Goal: Transaction & Acquisition: Download file/media

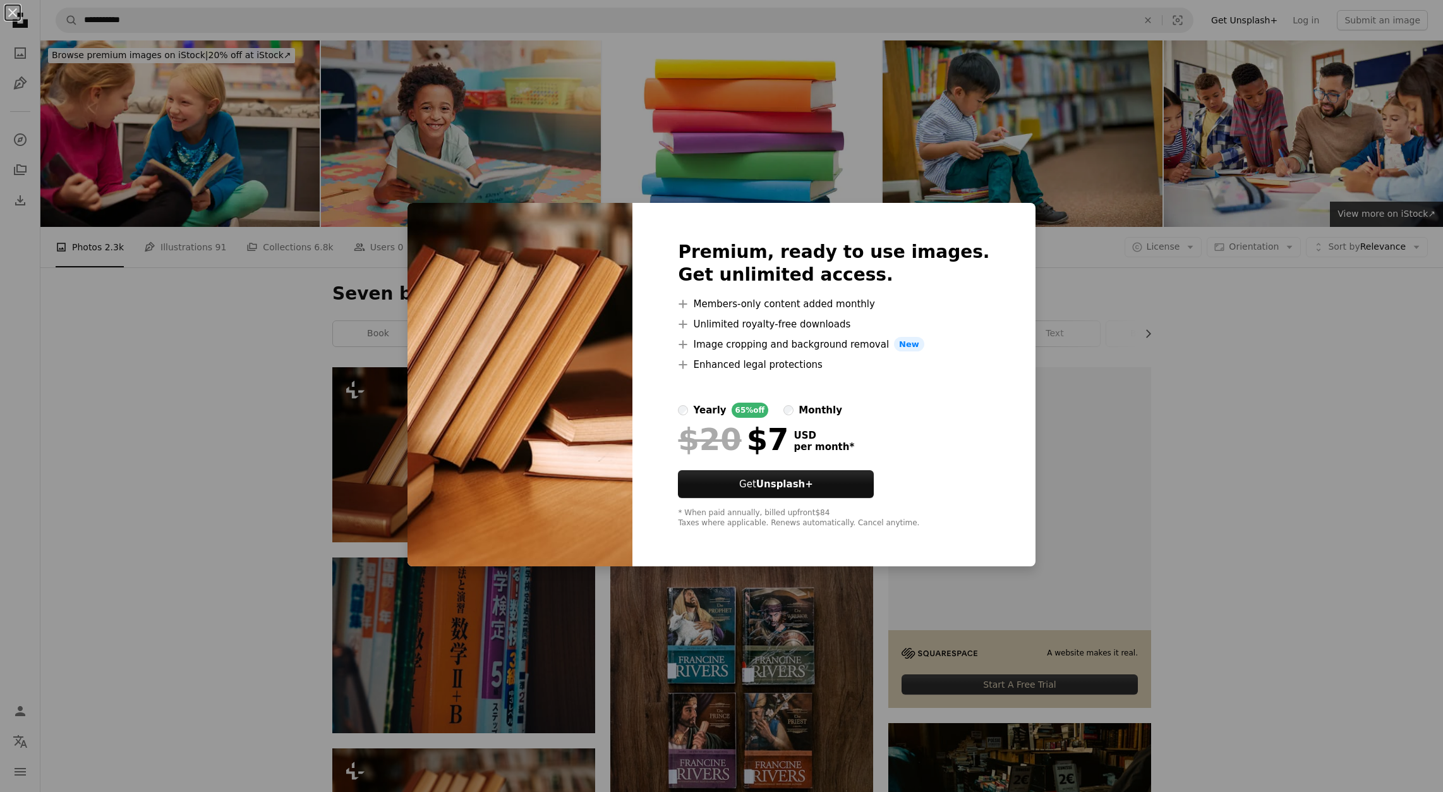
click at [1273, 473] on div "An X shape Premium, ready to use images. Get unlimited access. A plus sign Memb…" at bounding box center [721, 396] width 1443 height 792
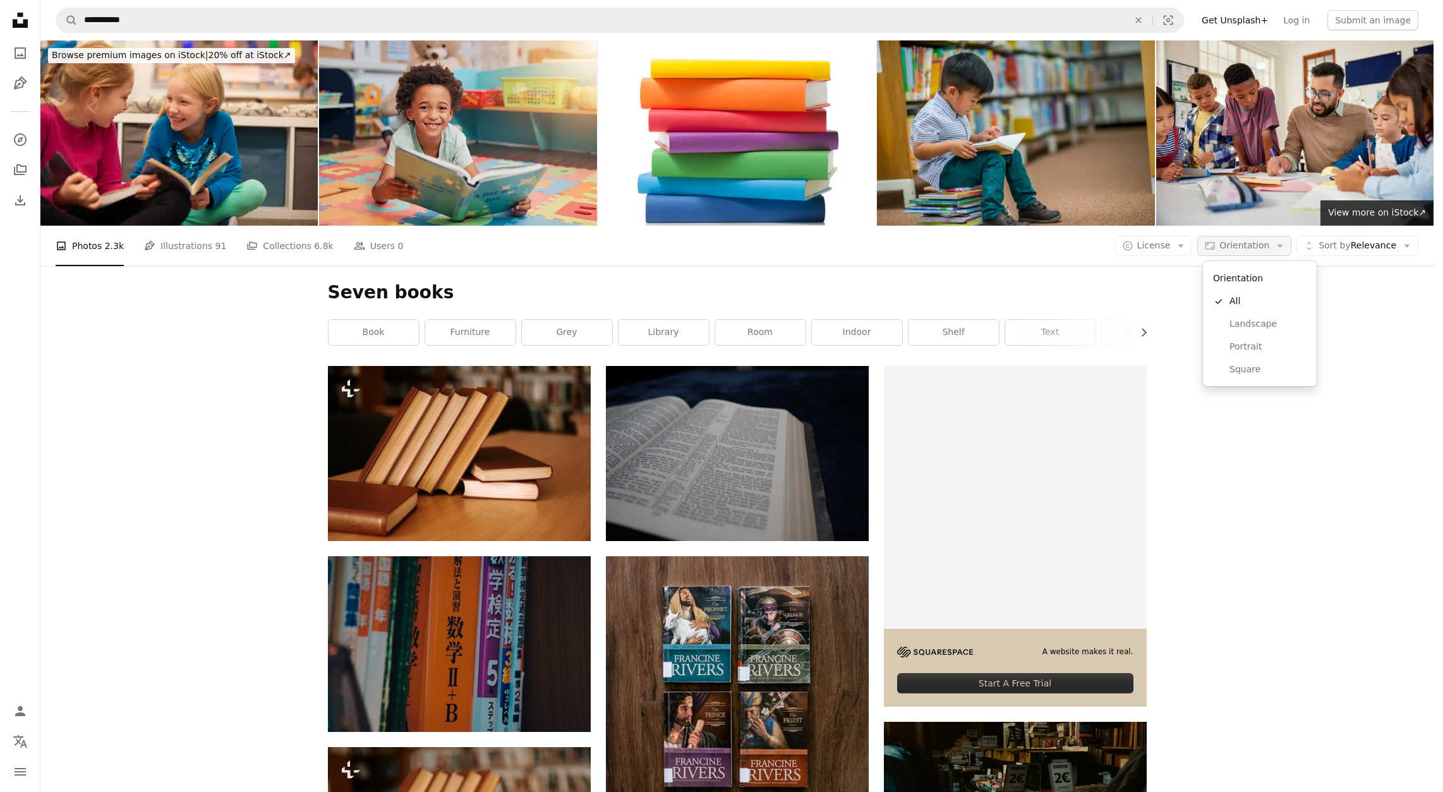
click at [1282, 247] on icon "Arrow down" at bounding box center [1280, 245] width 11 height 11
click at [1269, 326] on span "Landscape" at bounding box center [1268, 324] width 77 height 13
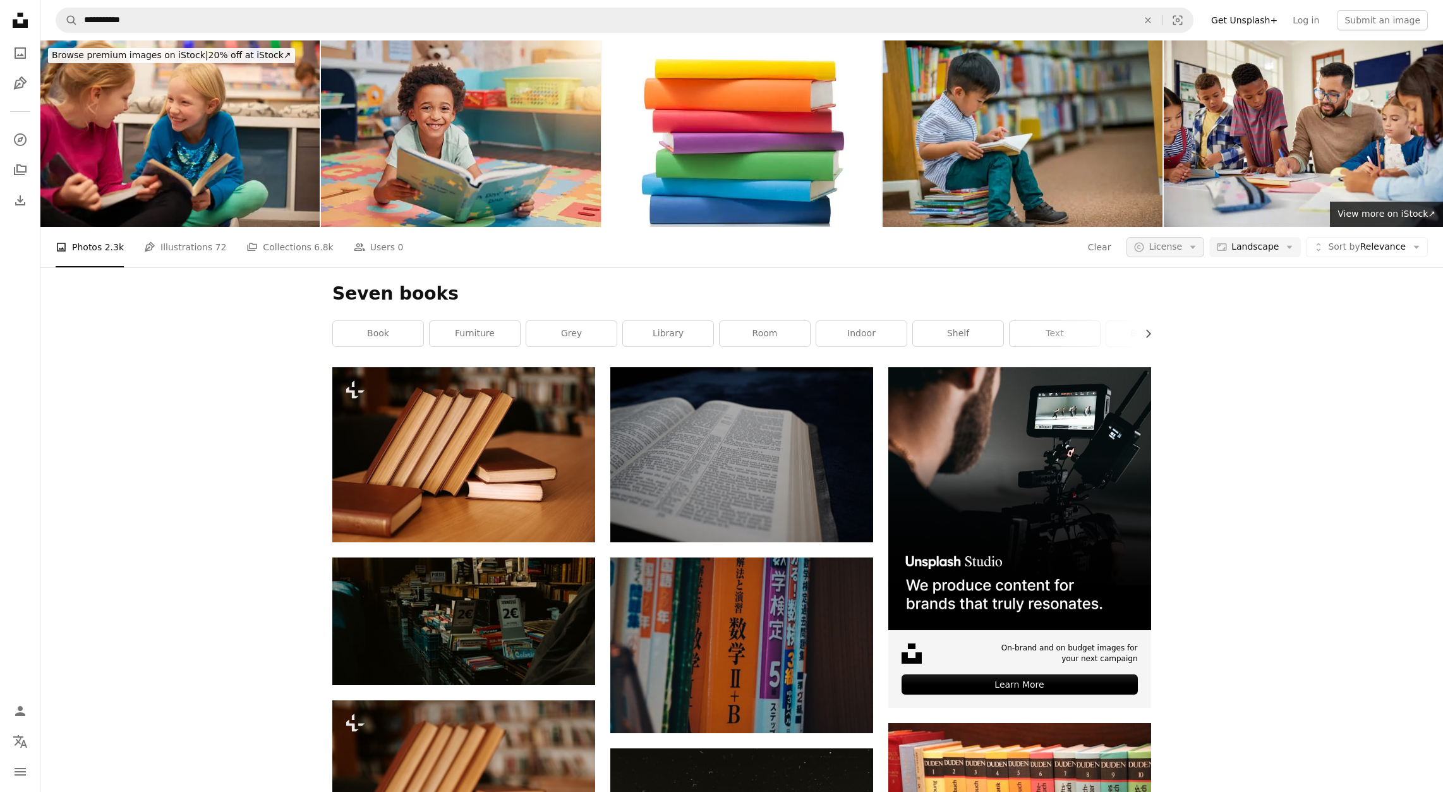
click at [1187, 249] on icon "Arrow down" at bounding box center [1192, 246] width 11 height 11
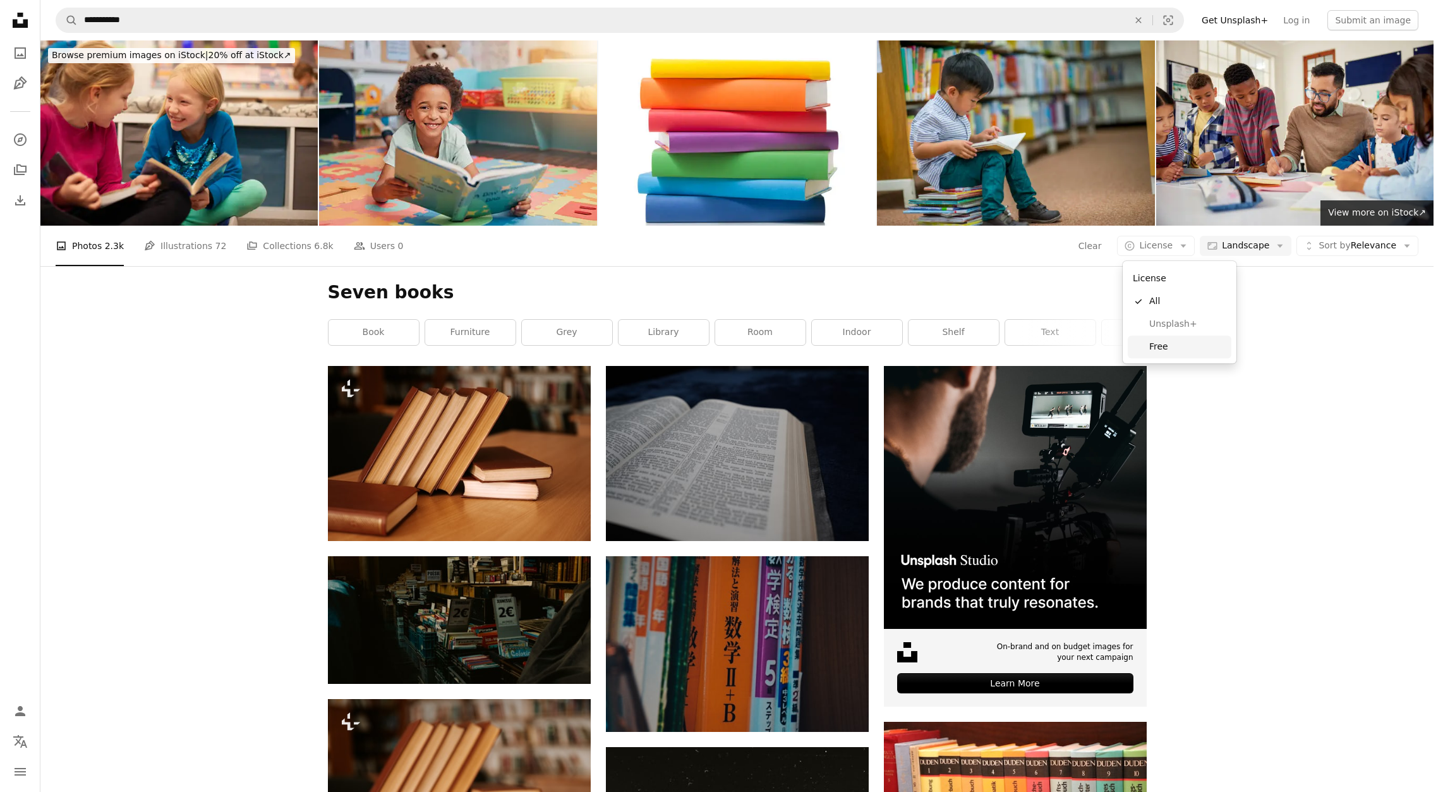
click at [1175, 341] on span "Free" at bounding box center [1188, 347] width 77 height 13
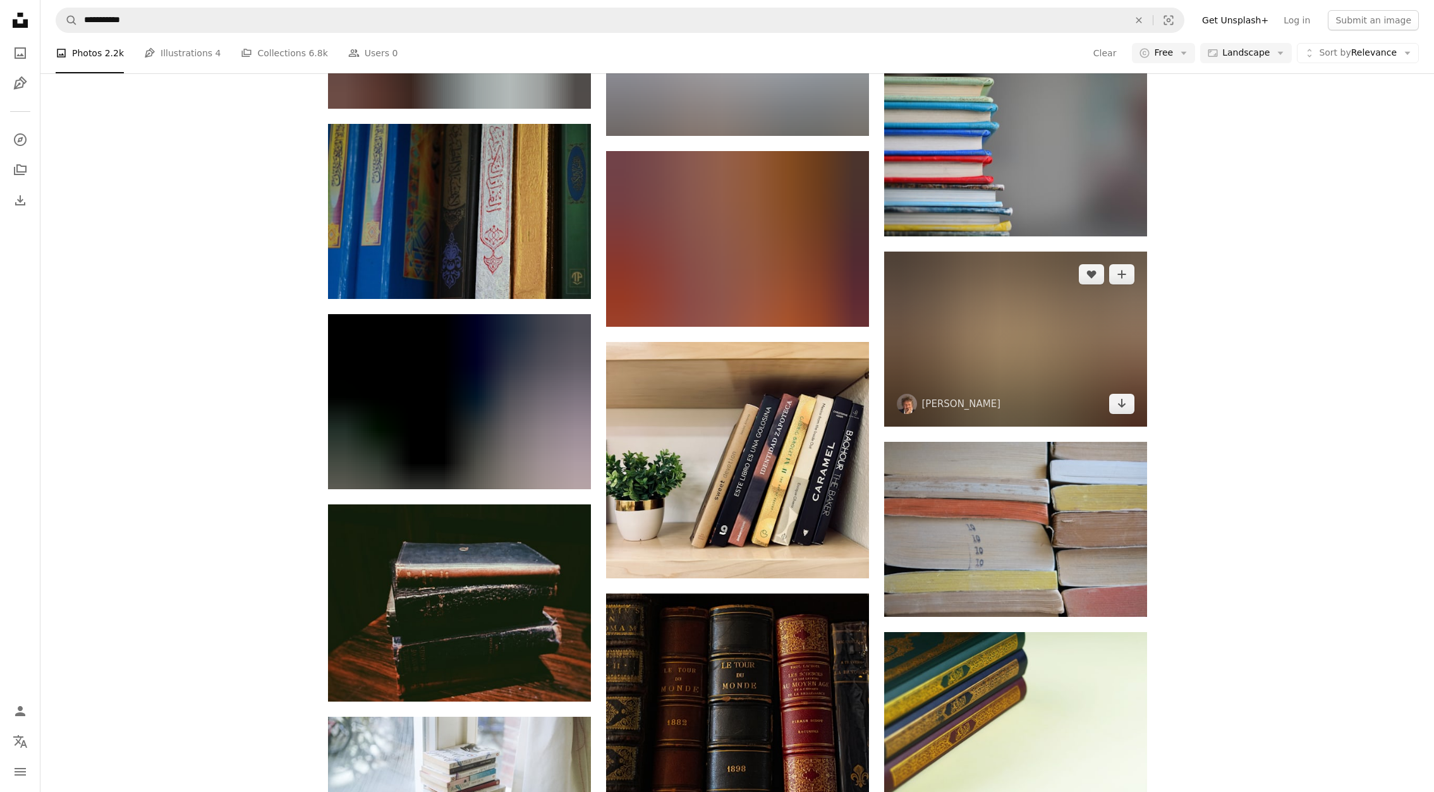
scroll to position [10776, 0]
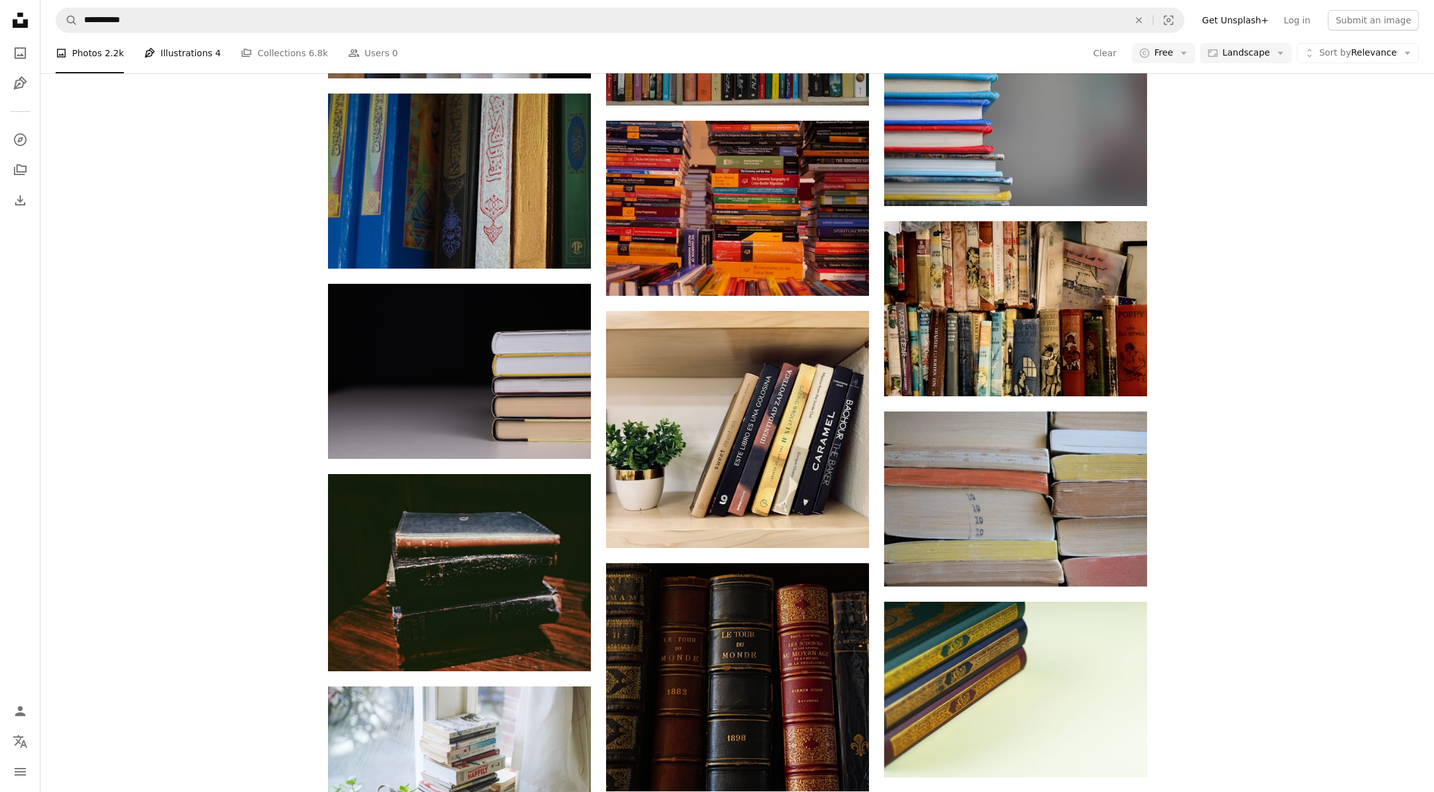
click at [191, 55] on link "Pen Tool Illustrations 4" at bounding box center [182, 53] width 76 height 40
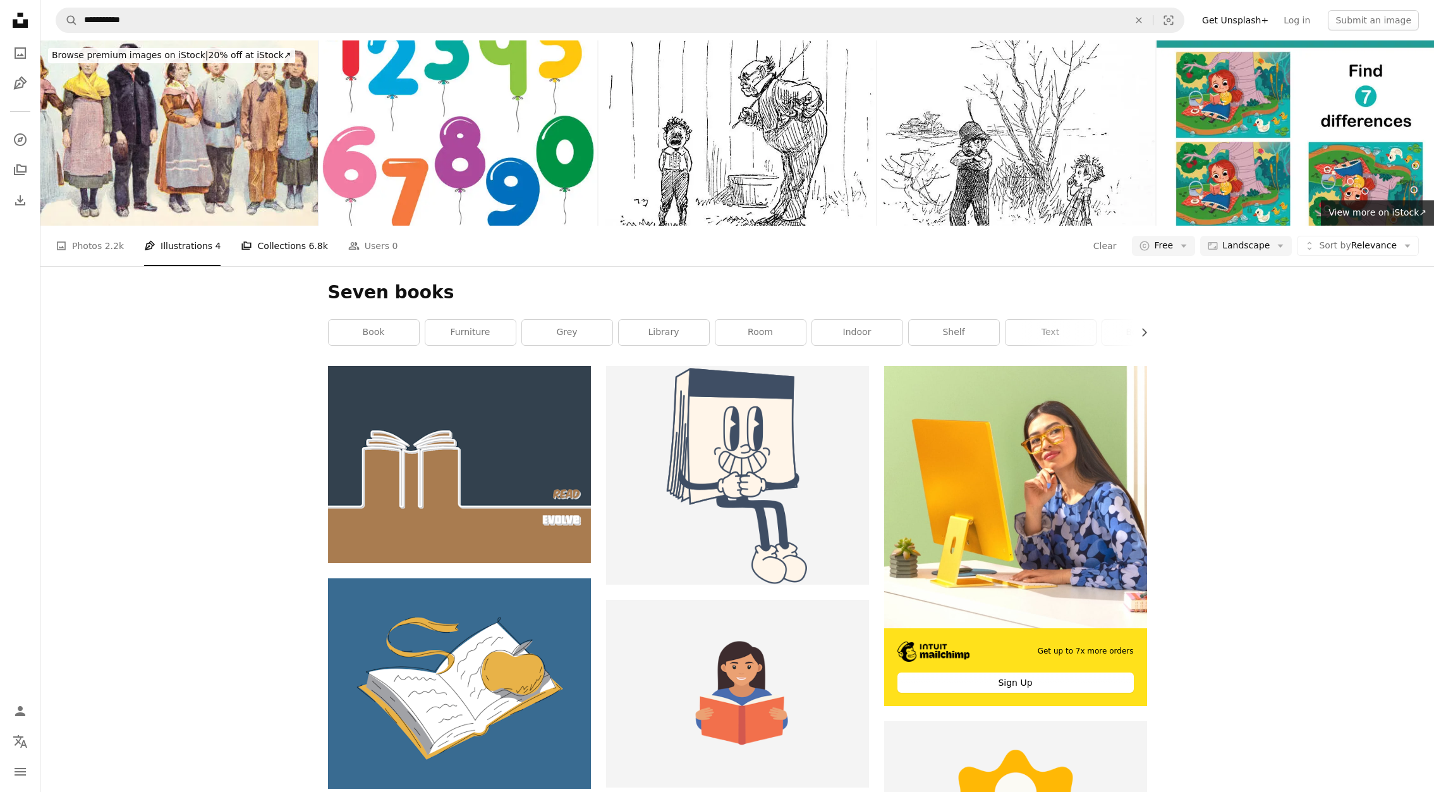
click at [286, 246] on link "A stack of folders Collections 6.8k" at bounding box center [284, 246] width 87 height 40
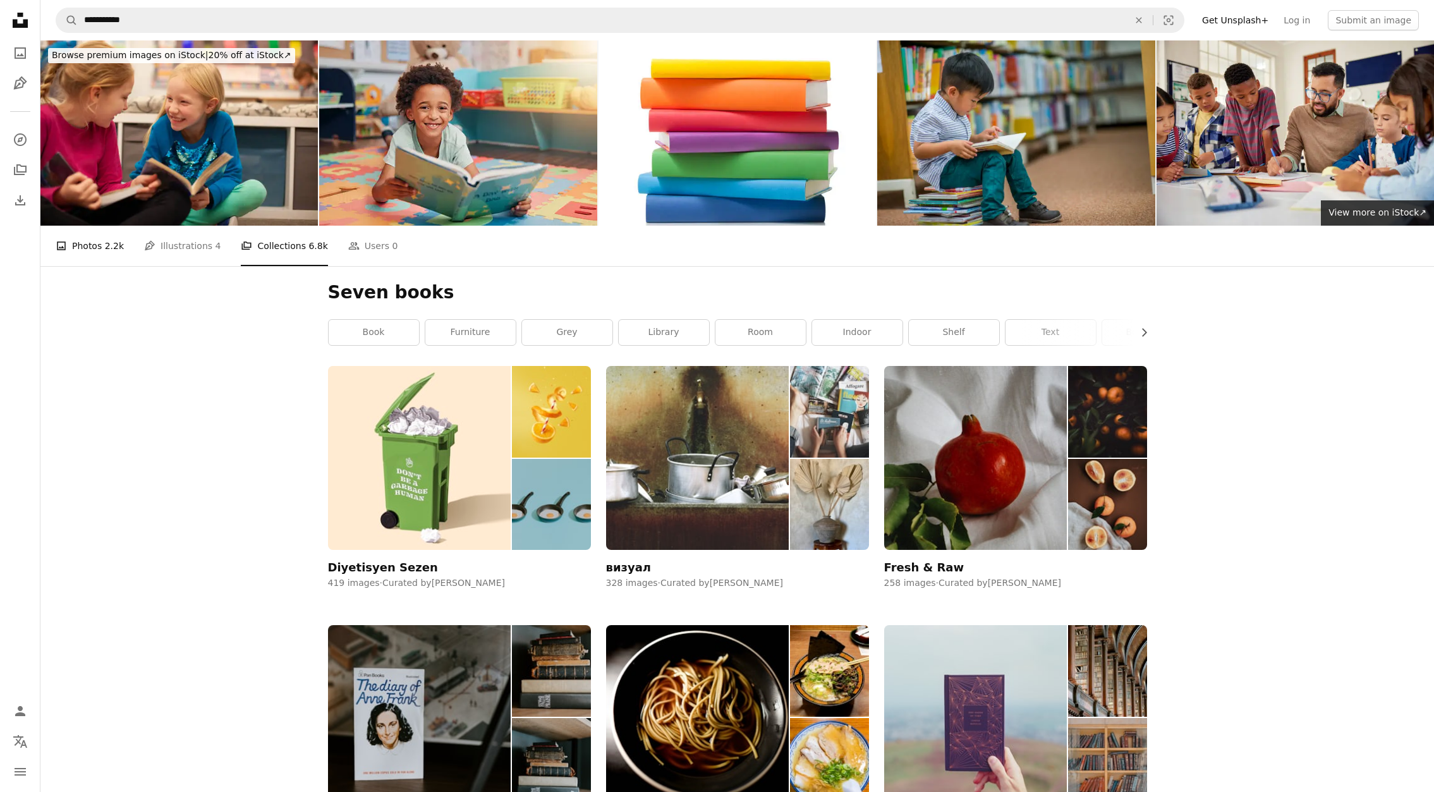
click at [92, 248] on link "A photo Photos 2.2k" at bounding box center [90, 246] width 68 height 40
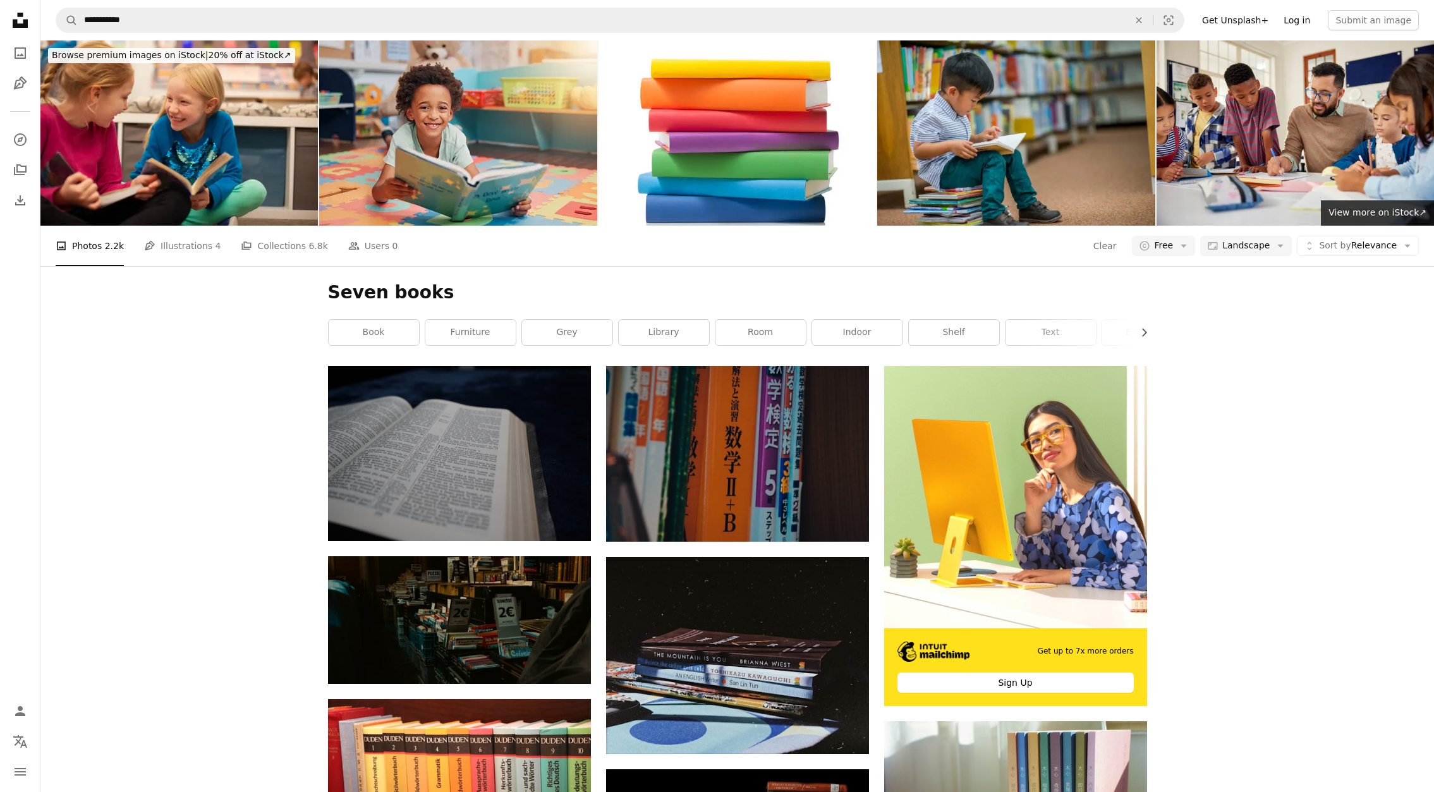
click at [1294, 18] on link "Log in" at bounding box center [1297, 20] width 42 height 20
